Goal: Information Seeking & Learning: Learn about a topic

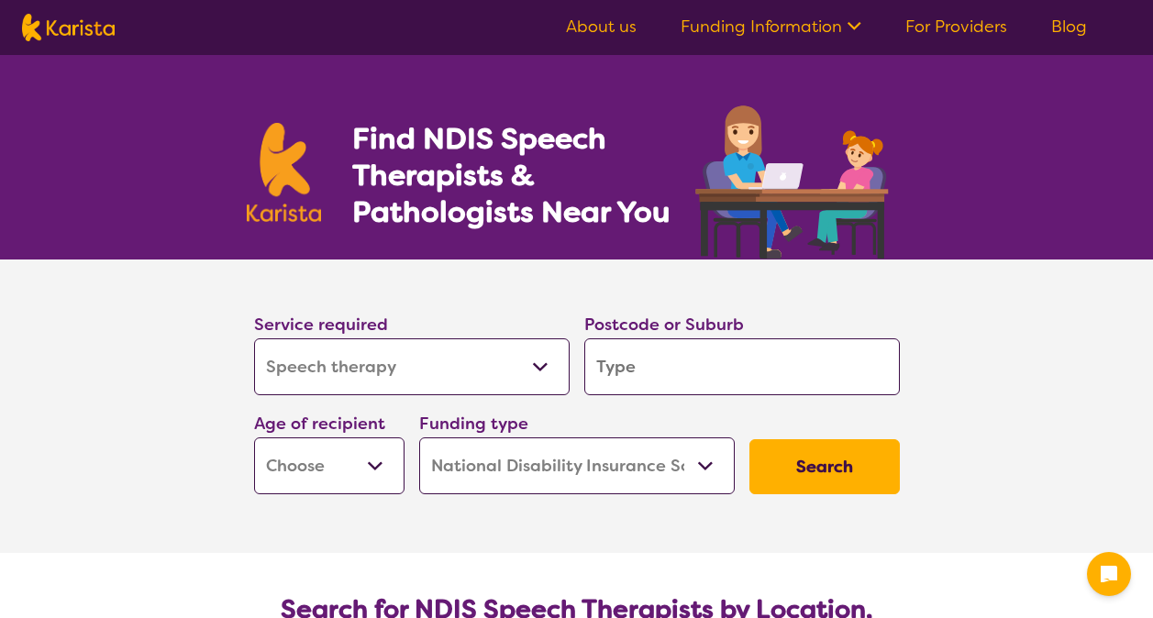
select select "Speech therapy"
select select "NDIS"
select select "Speech therapy"
select select "NDIS"
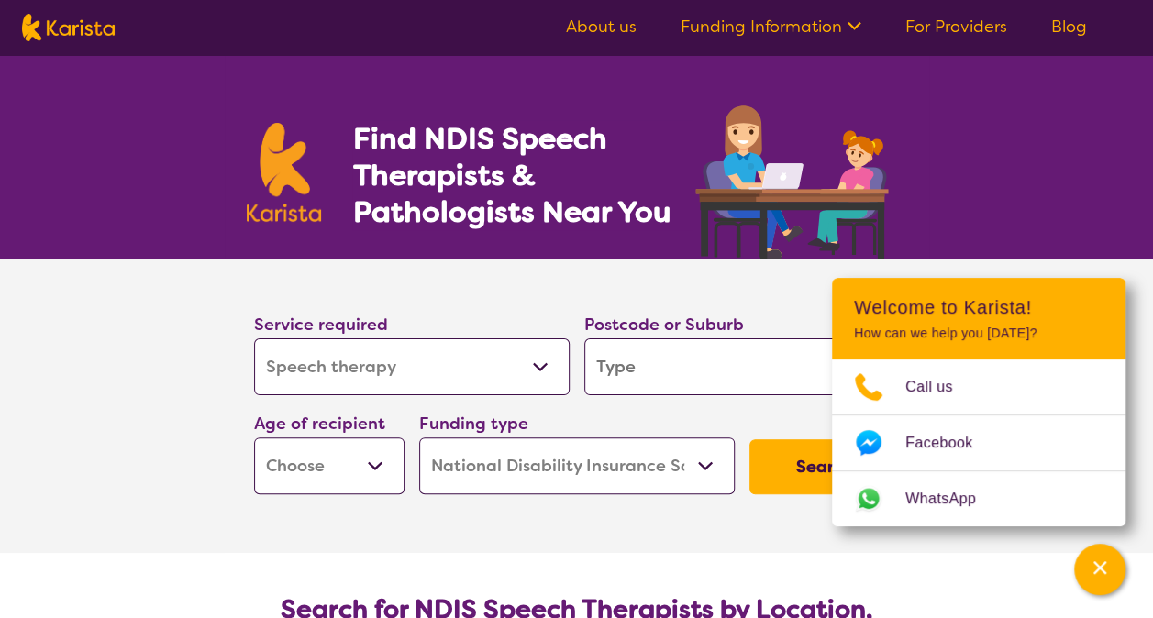
click at [587, 381] on input "search" at bounding box center [741, 366] width 315 height 57
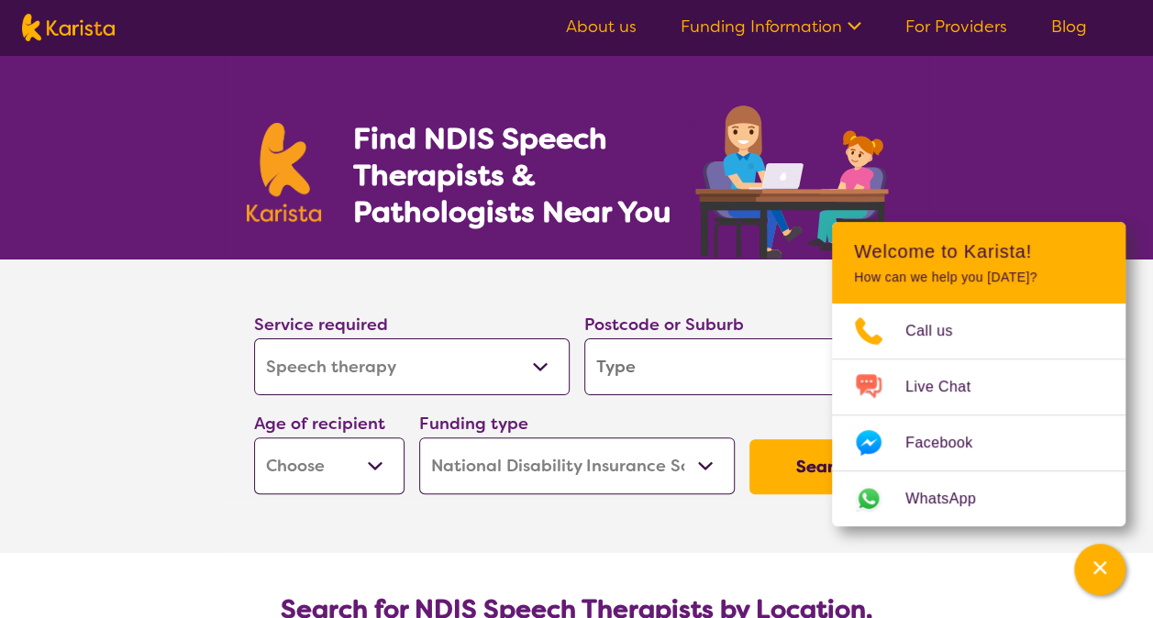
type input "5"
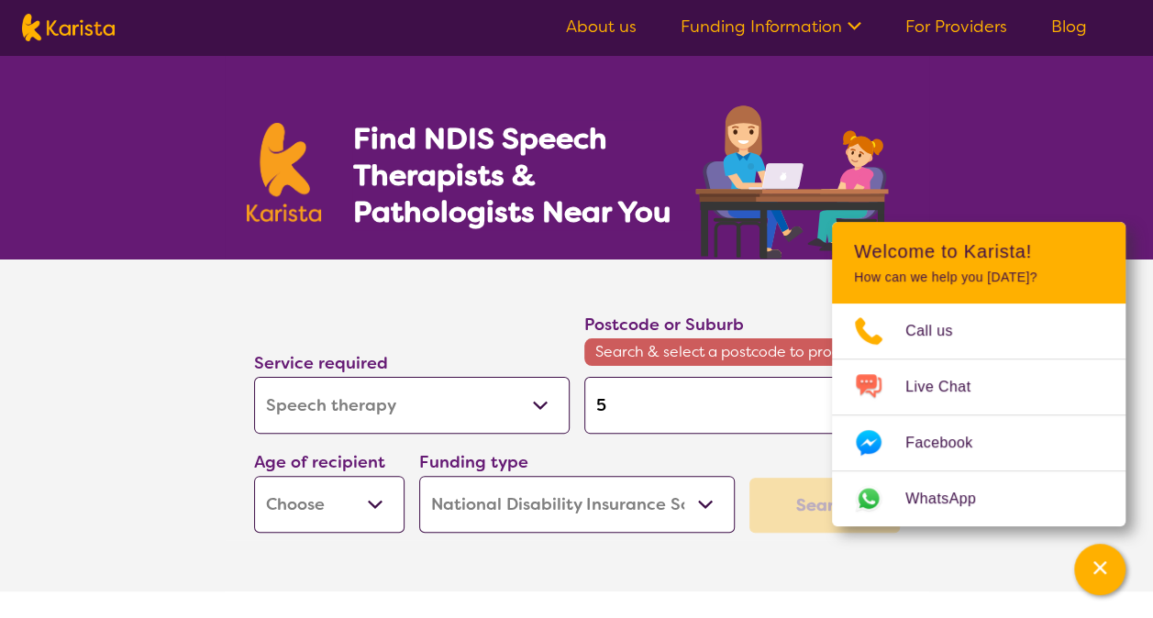
type input "5"
click at [344, 495] on select "Early Childhood - 0 to 9 Child - 10 to 11 Adolescent - 12 to 17 Adult - 18 to 6…" at bounding box center [329, 504] width 150 height 57
select select "EC"
click at [254, 476] on select "Early Childhood - 0 to 9 Child - 10 to 11 Adolescent - 12 to 17 Adult - 18 to 6…" at bounding box center [329, 504] width 150 height 57
select select "EC"
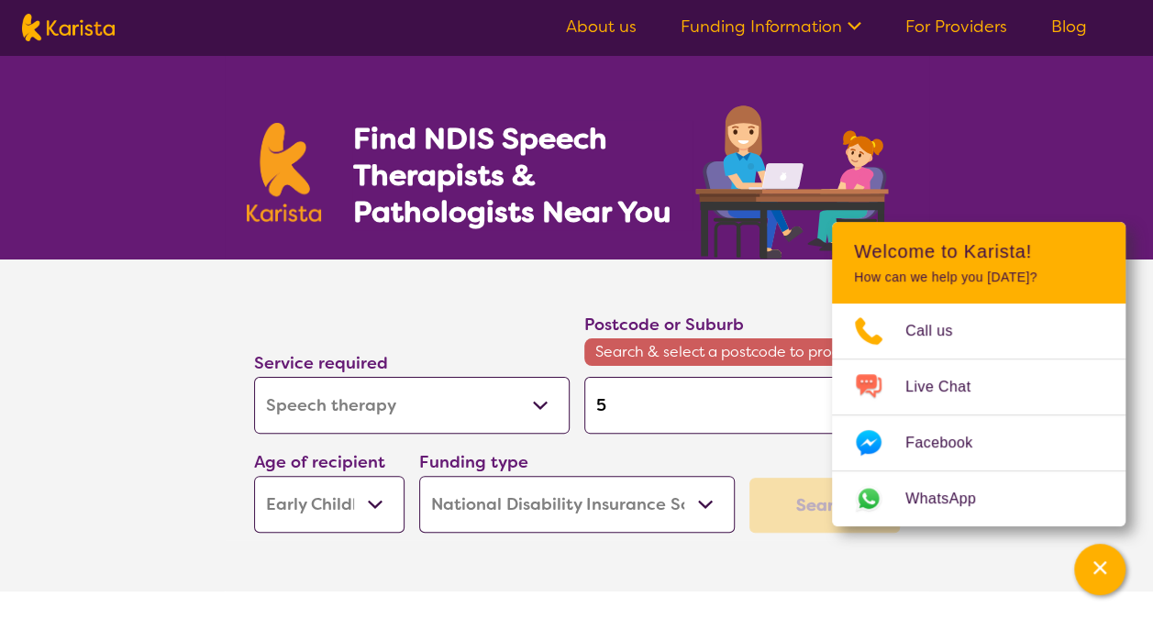
click at [600, 512] on select "Home Care Package (HCP) National Disability Insurance Scheme (NDIS) I don't know" at bounding box center [576, 504] width 315 height 57
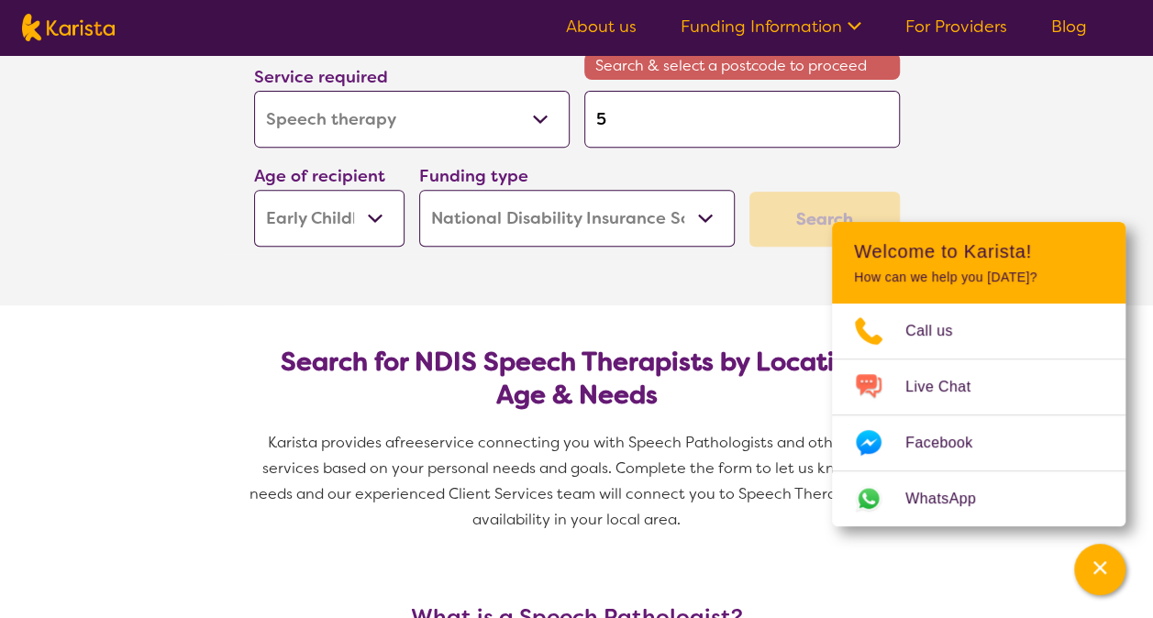
scroll to position [290, 0]
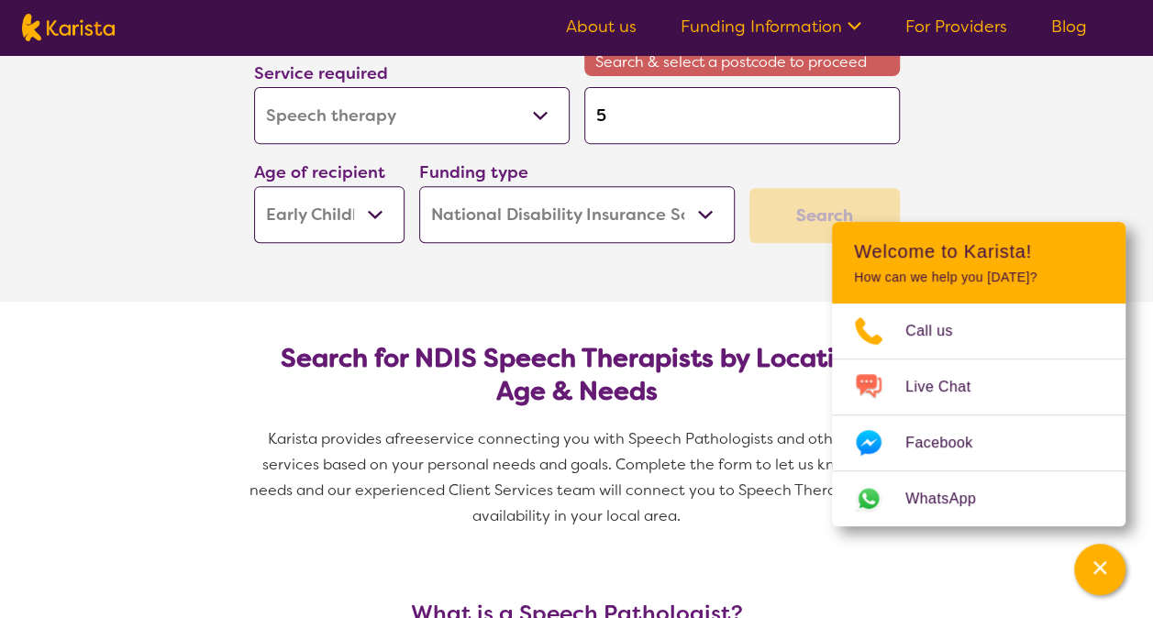
click at [776, 319] on section "Search for NDIS Speech Therapists by Location, Age & Needs Karista provides a f…" at bounding box center [577, 429] width 704 height 255
click at [712, 111] on input "5" at bounding box center [741, 115] width 315 height 57
type input "50"
type input "500"
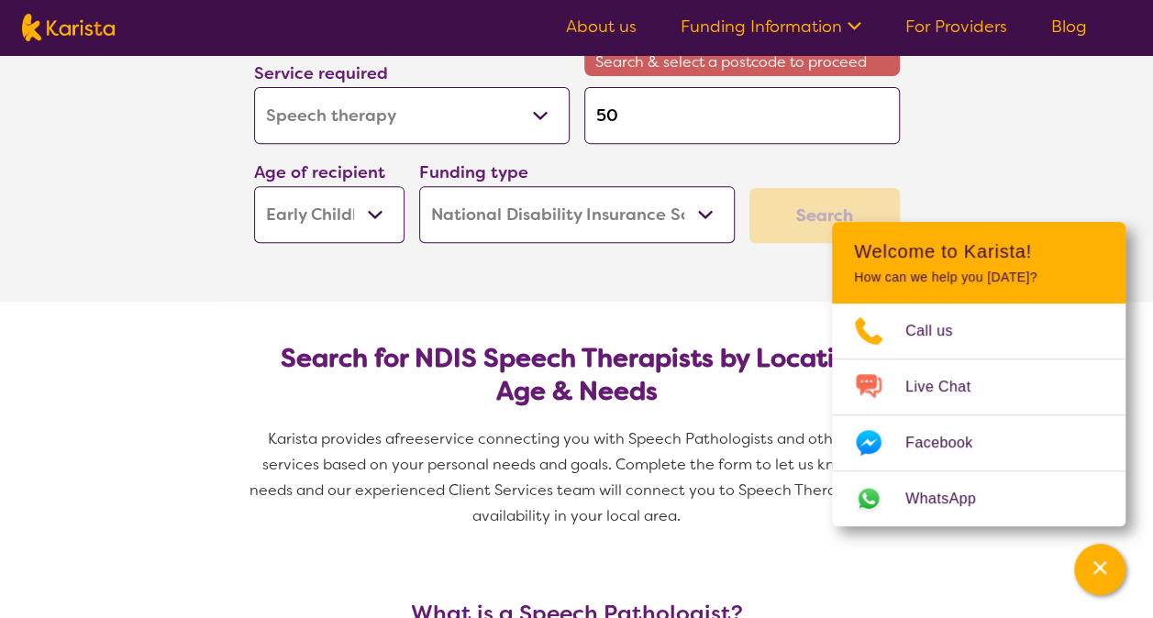
type input "500"
type input "5007"
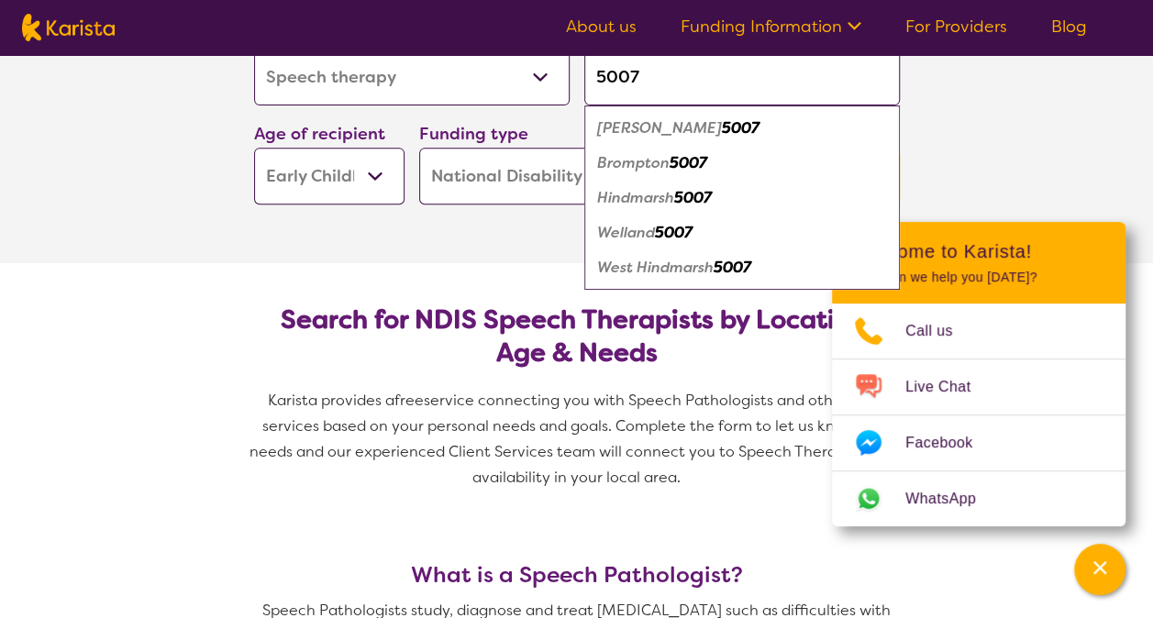
type input "5007"
click at [702, 153] on em "5007" at bounding box center [688, 162] width 38 height 19
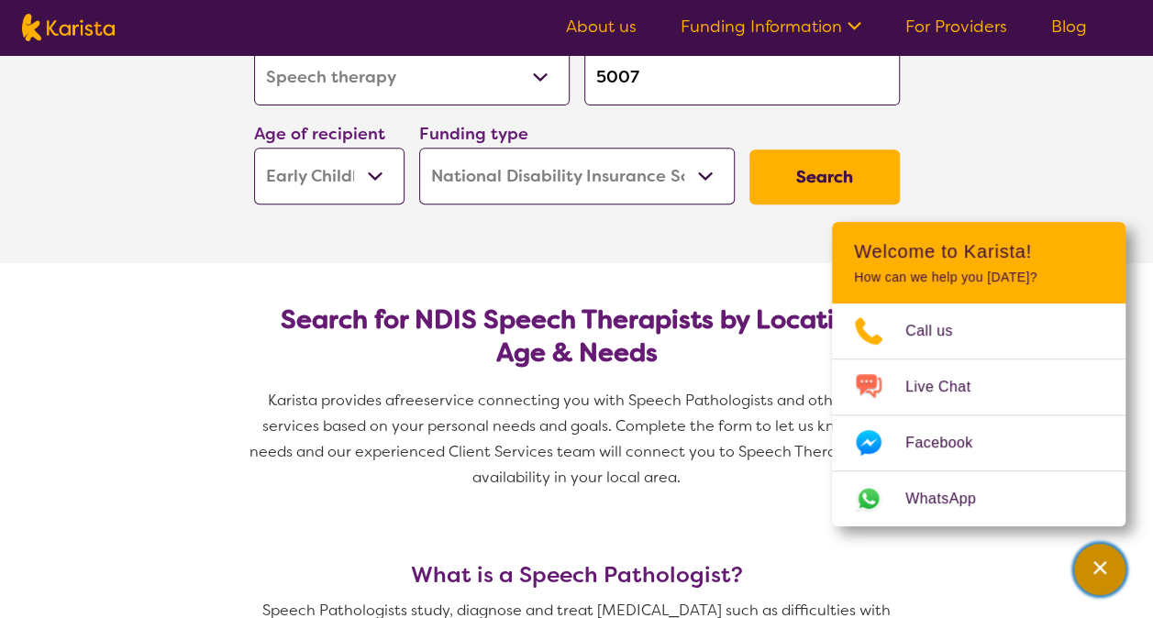
click at [1088, 560] on div "Channel Menu" at bounding box center [1099, 569] width 37 height 40
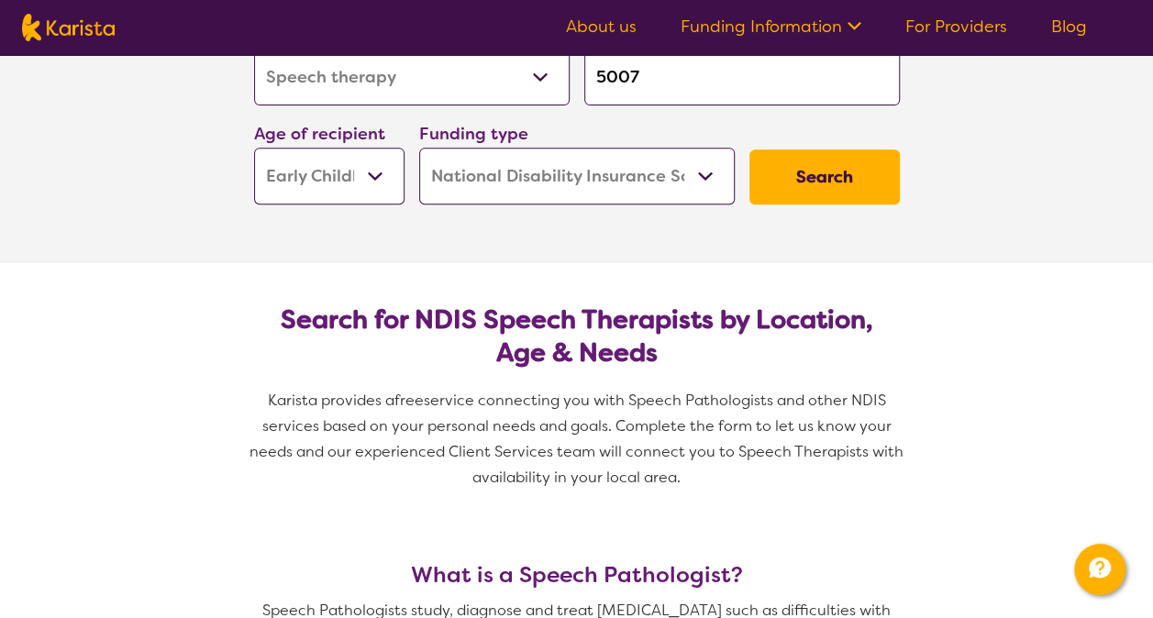
click at [823, 175] on button "Search" at bounding box center [824, 176] width 150 height 55
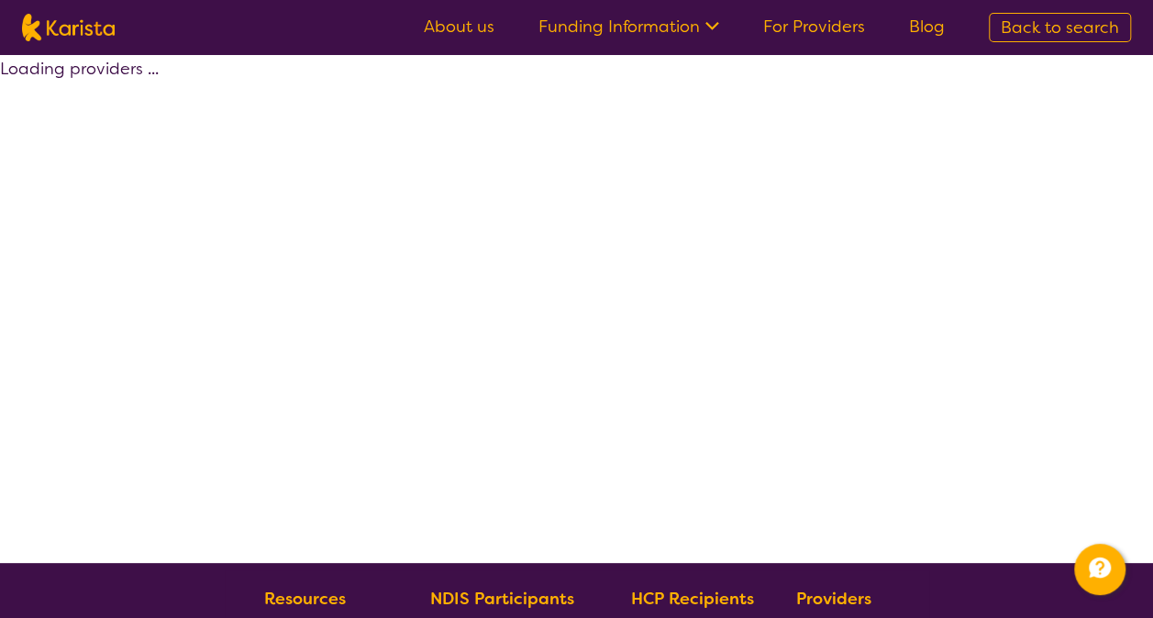
select select "by_score"
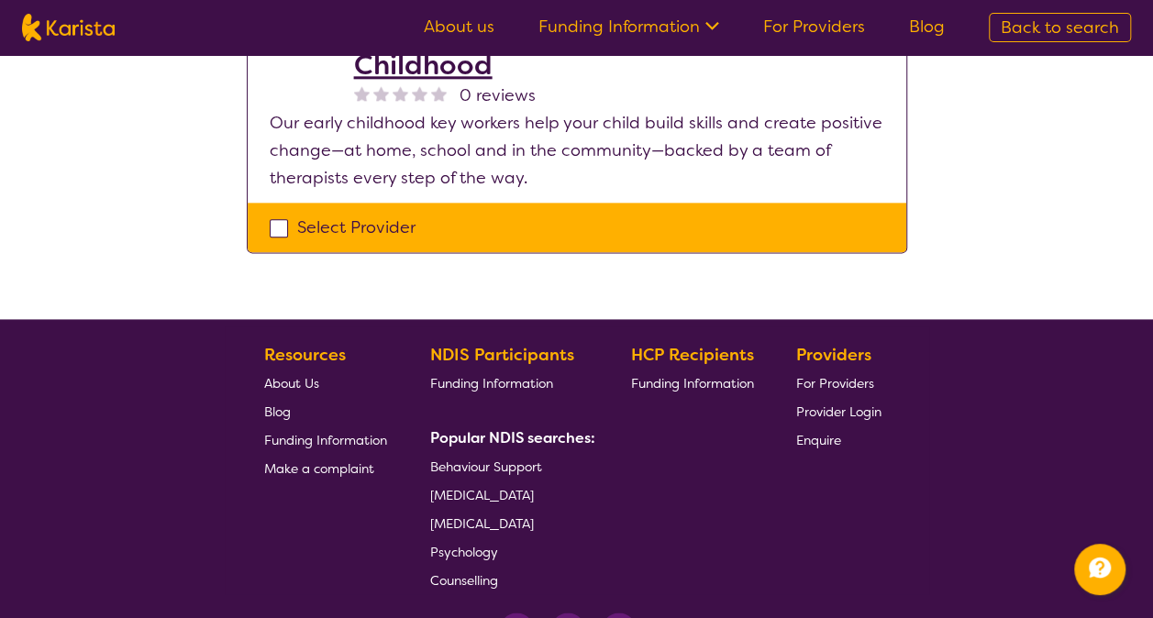
scroll to position [1144, 0]
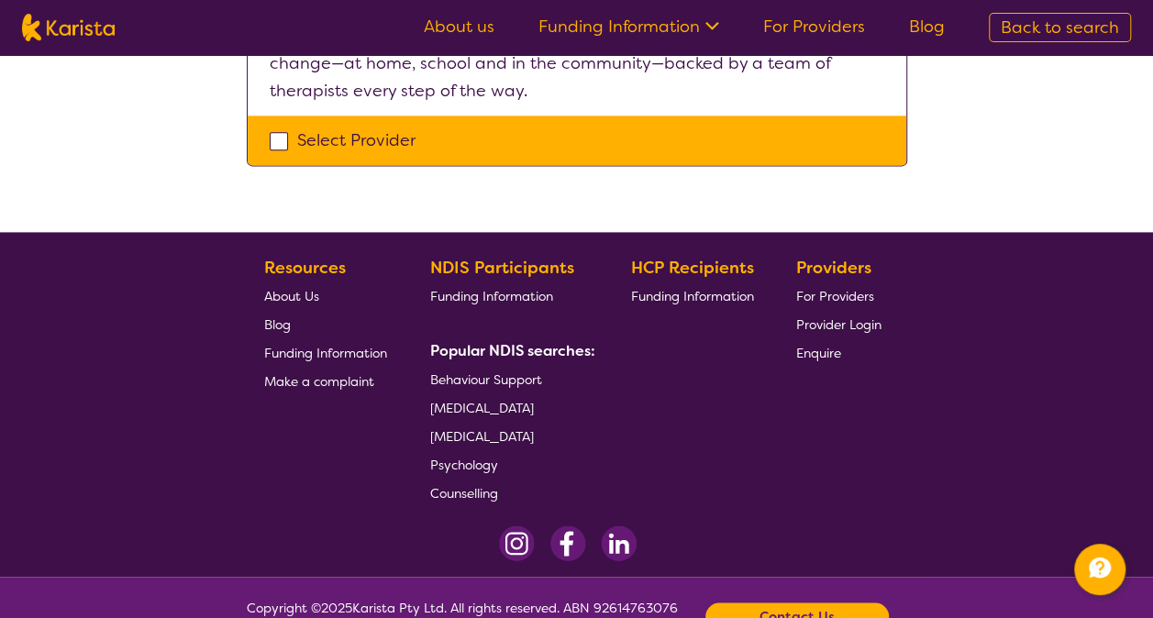
click at [501, 288] on span "Funding Information" at bounding box center [491, 296] width 123 height 17
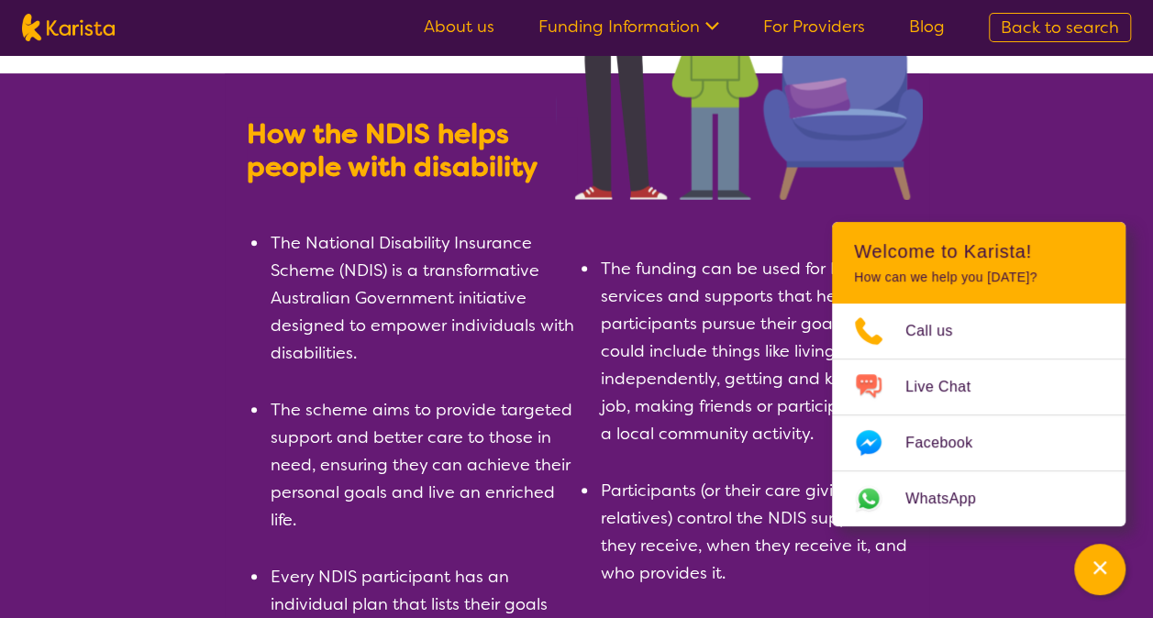
scroll to position [255, 0]
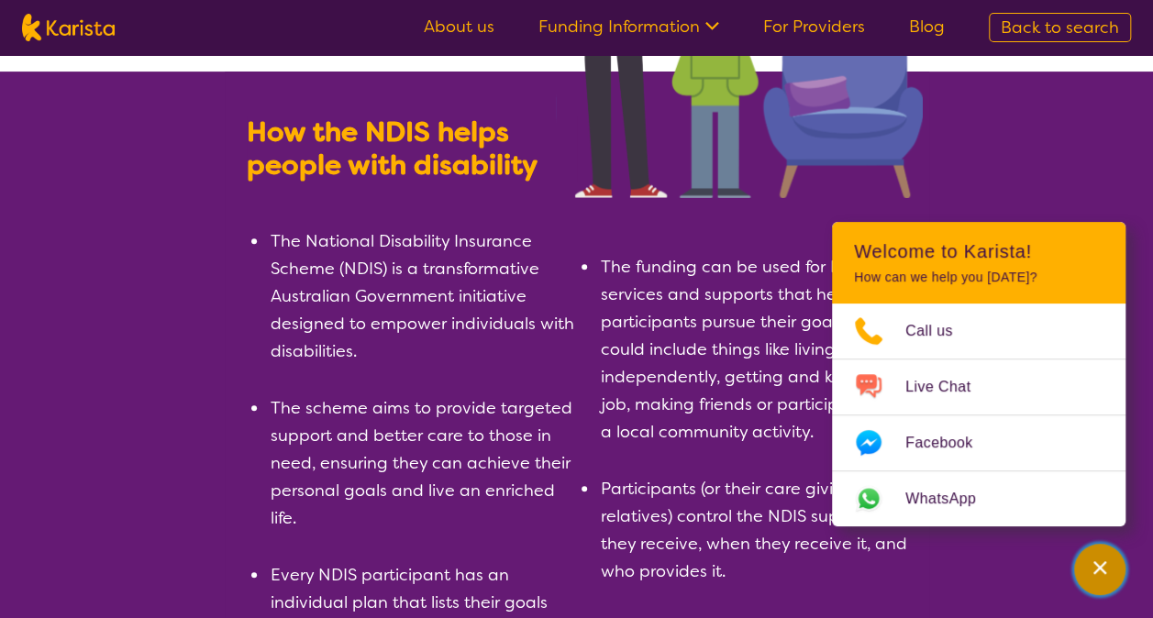
click at [1101, 565] on icon "Channel Menu" at bounding box center [1099, 567] width 13 height 13
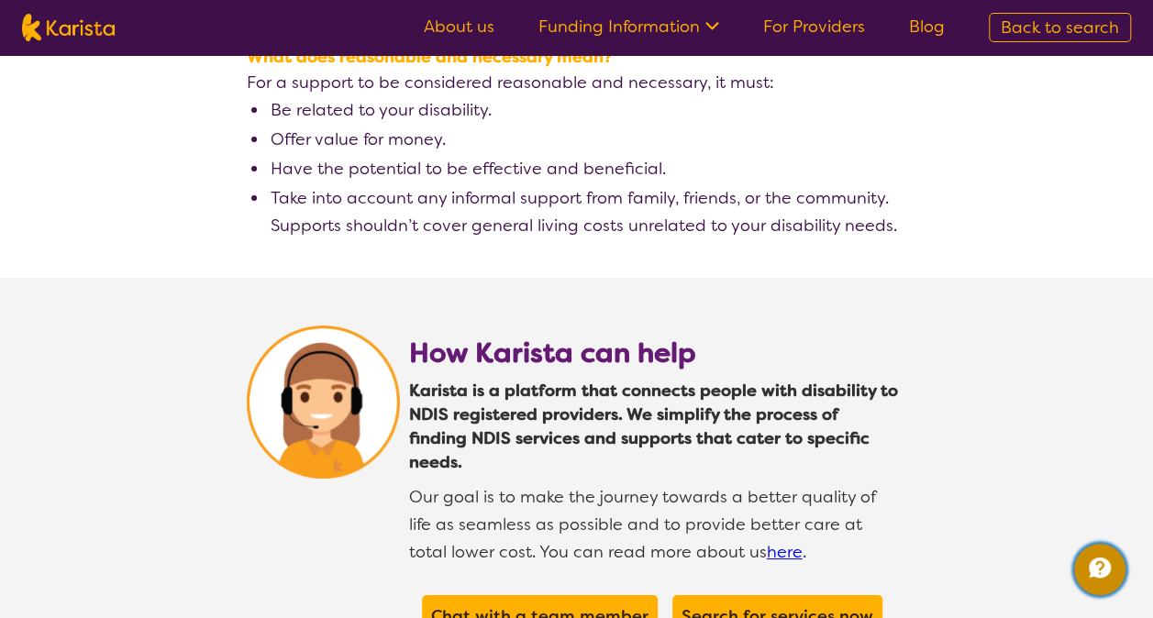
scroll to position [3196, 0]
